Goal: Check status: Check status

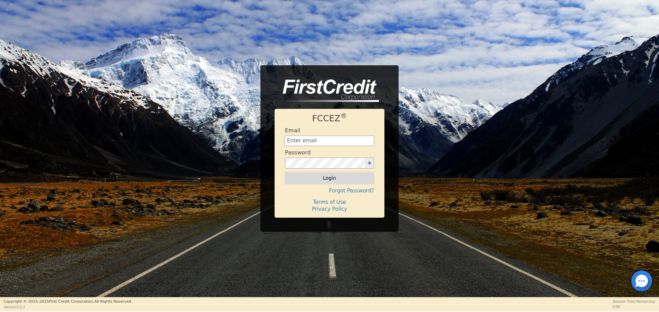
type input "[EMAIL_ADDRESS][DOMAIN_NAME]"
click at [330, 183] on button "Login" at bounding box center [329, 178] width 89 height 12
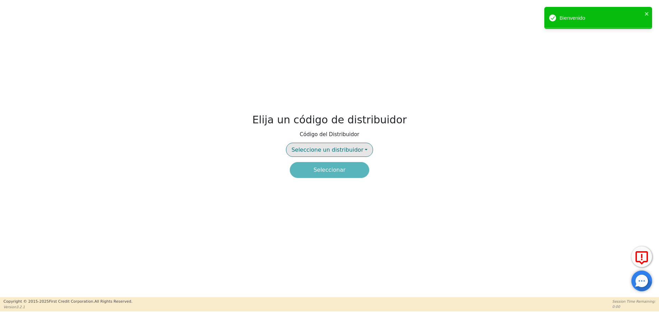
click at [338, 155] on button "Seleccione un distribuidor" at bounding box center [329, 150] width 87 height 14
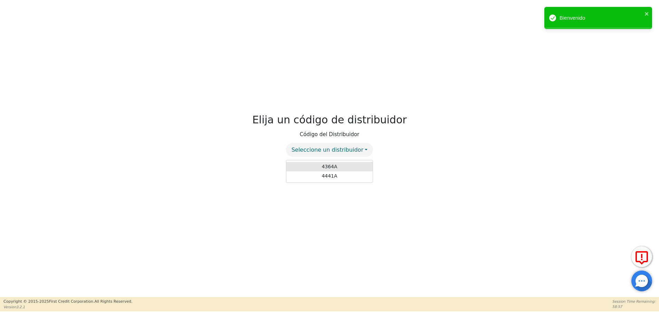
click at [343, 164] on link "4364A" at bounding box center [330, 166] width 86 height 9
click at [329, 170] on button "Seleccionar" at bounding box center [329, 170] width 79 height 16
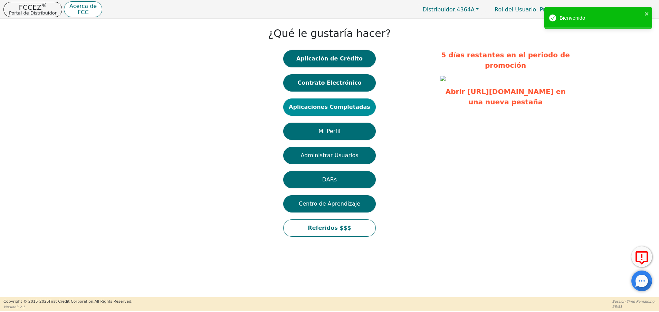
click at [334, 107] on button "Aplicaciones Completadas" at bounding box center [329, 107] width 93 height 17
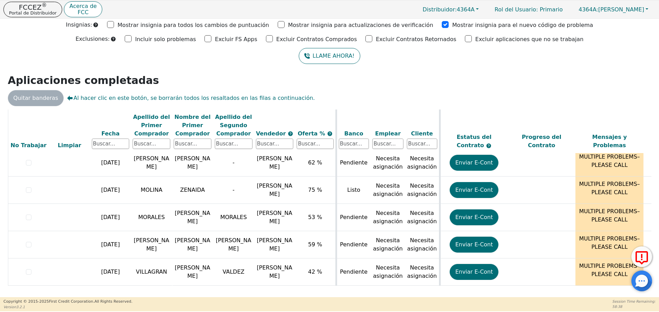
scroll to position [23, 0]
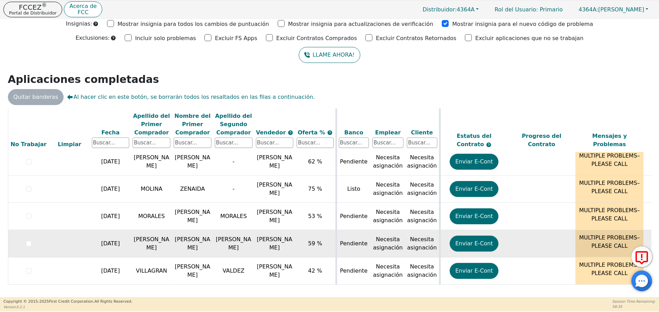
click at [215, 250] on td "[PERSON_NAME]" at bounding box center [233, 243] width 41 height 27
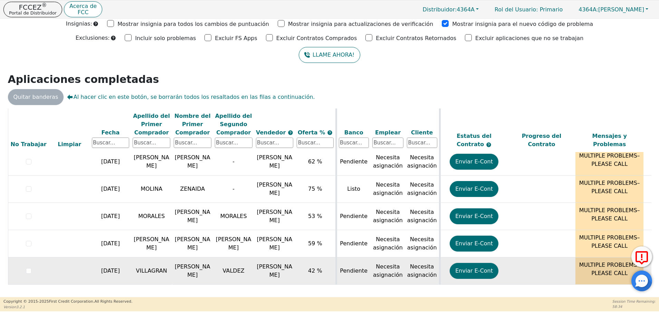
click at [233, 263] on td "VALDEZ" at bounding box center [233, 270] width 41 height 27
click at [315, 270] on span "42 %" at bounding box center [315, 271] width 14 height 7
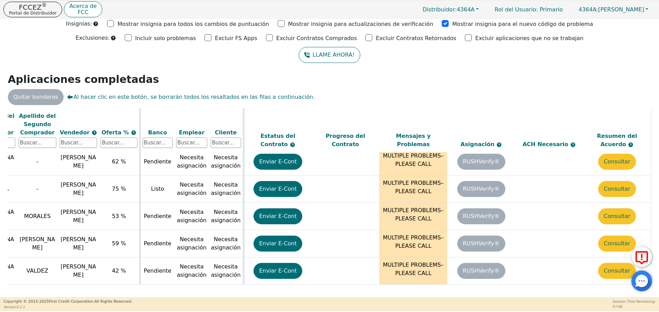
scroll to position [46, 0]
